Goal: Find specific page/section: Find specific page/section

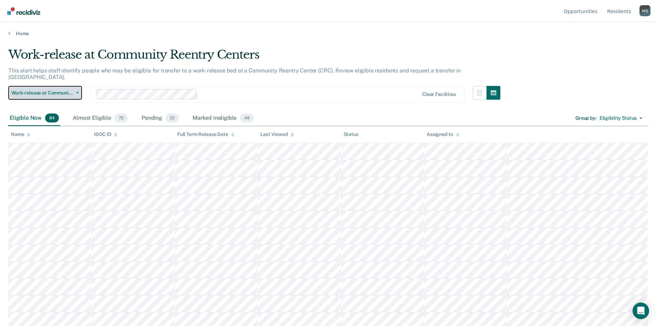
click at [68, 90] on span "Work-release at Community Reentry Centers" at bounding box center [42, 93] width 62 height 6
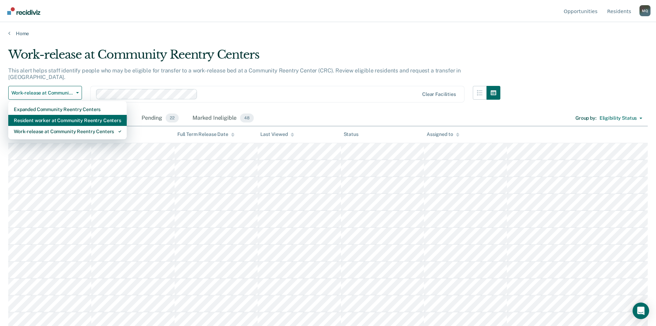
click at [61, 115] on div "Resident worker at Community Reentry Centers" at bounding box center [68, 120] width 108 height 11
